Goal: Entertainment & Leisure: Consume media (video, audio)

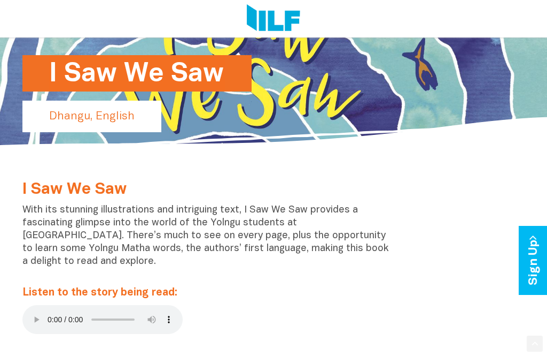
scroll to position [119, 0]
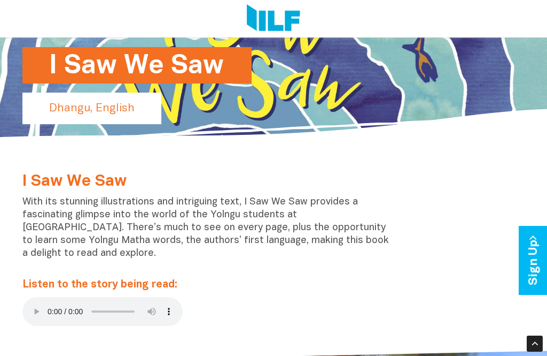
click at [22, 305] on audio at bounding box center [102, 311] width 160 height 29
click at [38, 300] on audio at bounding box center [102, 311] width 160 height 29
click at [38, 304] on audio at bounding box center [102, 311] width 160 height 29
click at [33, 306] on audio at bounding box center [102, 311] width 160 height 29
click at [76, 339] on div at bounding box center [273, 362] width 547 height 47
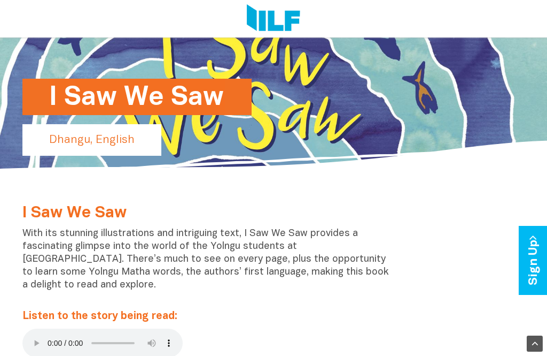
scroll to position [92, 0]
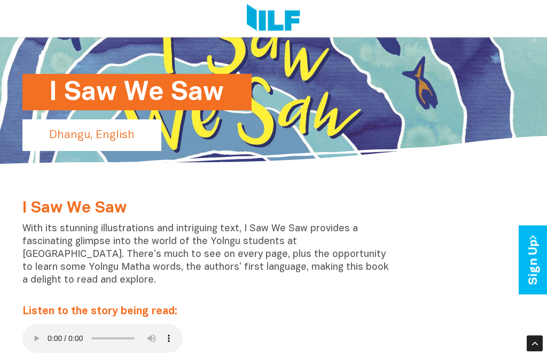
click at [19, 331] on div "I Saw We Saw With its stunning illustrations and intriguing text, I Saw We Saw …" at bounding box center [208, 279] width 389 height 159
click at [35, 343] on audio at bounding box center [102, 337] width 160 height 29
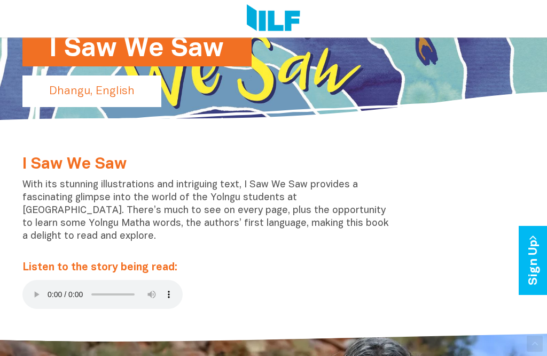
scroll to position [140, 0]
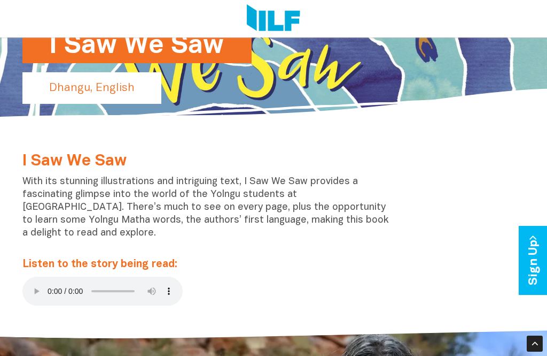
click at [32, 287] on audio at bounding box center [102, 290] width 160 height 29
click at [33, 282] on audio at bounding box center [102, 290] width 160 height 29
click at [33, 287] on audio at bounding box center [102, 290] width 160 height 29
click at [36, 283] on audio at bounding box center [102, 290] width 160 height 29
click at [35, 280] on audio at bounding box center [102, 290] width 160 height 29
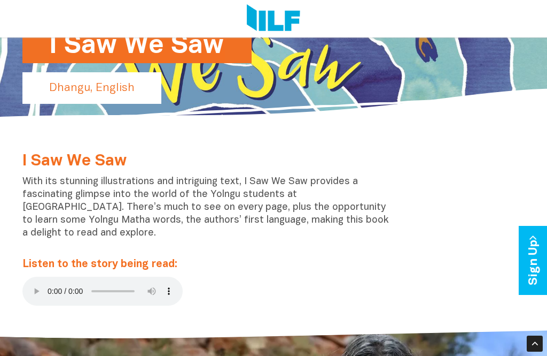
click at [32, 284] on audio at bounding box center [102, 290] width 160 height 29
click at [33, 282] on audio at bounding box center [102, 290] width 160 height 29
click at [29, 281] on audio at bounding box center [102, 290] width 160 height 29
click at [28, 285] on audio at bounding box center [102, 290] width 160 height 29
click at [27, 282] on audio at bounding box center [102, 290] width 160 height 29
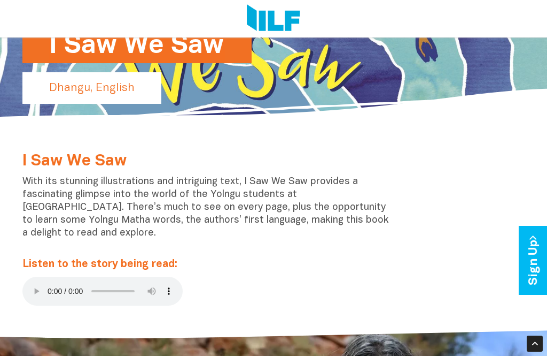
click at [43, 282] on audio at bounding box center [102, 290] width 160 height 29
click at [31, 289] on audio at bounding box center [102, 290] width 160 height 29
click at [29, 280] on audio at bounding box center [102, 290] width 160 height 29
click at [25, 282] on audio at bounding box center [102, 290] width 160 height 29
click at [37, 284] on audio at bounding box center [102, 290] width 160 height 29
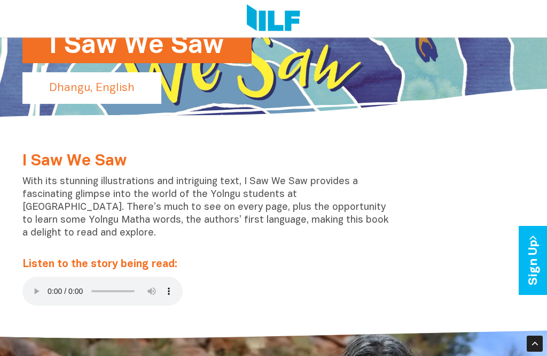
click at [32, 279] on audio at bounding box center [102, 290] width 160 height 29
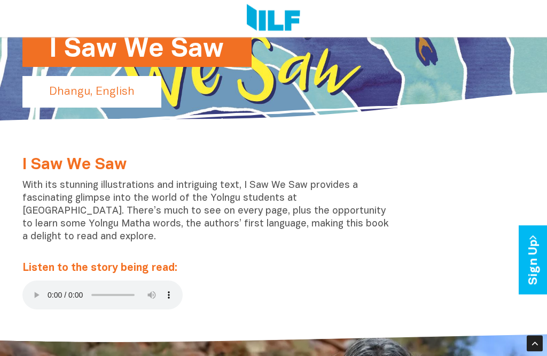
scroll to position [133, 0]
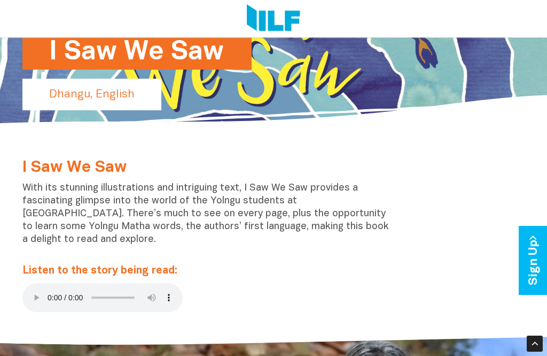
click at [25, 280] on div "I Saw We Saw With its stunning illustrations and intriguing text, I Saw We Saw …" at bounding box center [208, 238] width 389 height 159
click at [36, 291] on audio at bounding box center [102, 297] width 160 height 29
click at [27, 287] on audio at bounding box center [102, 297] width 160 height 29
